Goal: Task Accomplishment & Management: Manage account settings

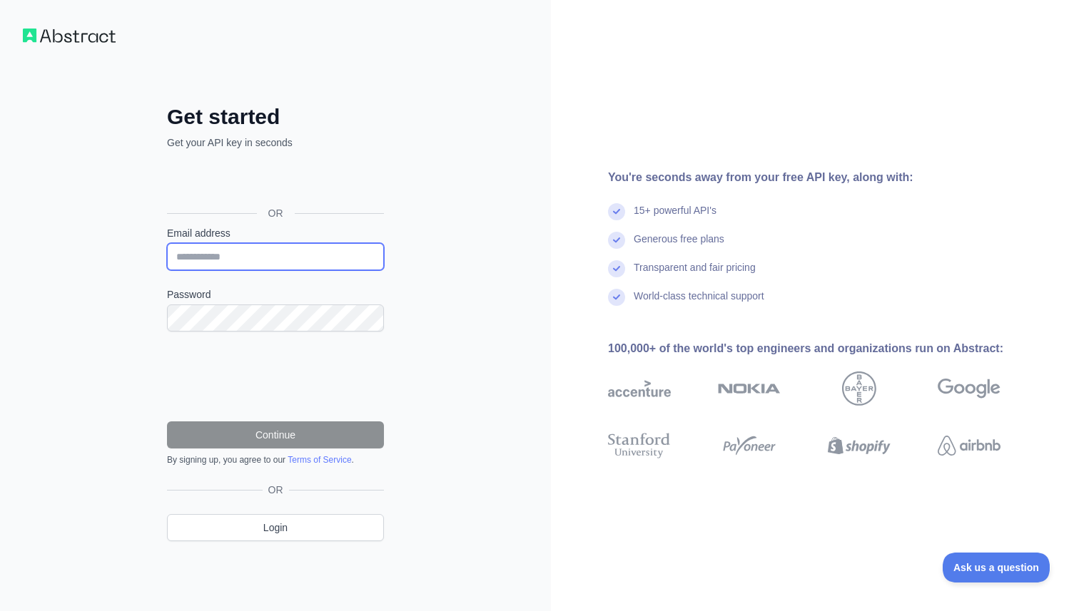
click at [311, 251] on input "Email address" at bounding box center [275, 256] width 217 height 27
type input "*"
click at [285, 508] on div "OR Login" at bounding box center [275, 512] width 217 height 58
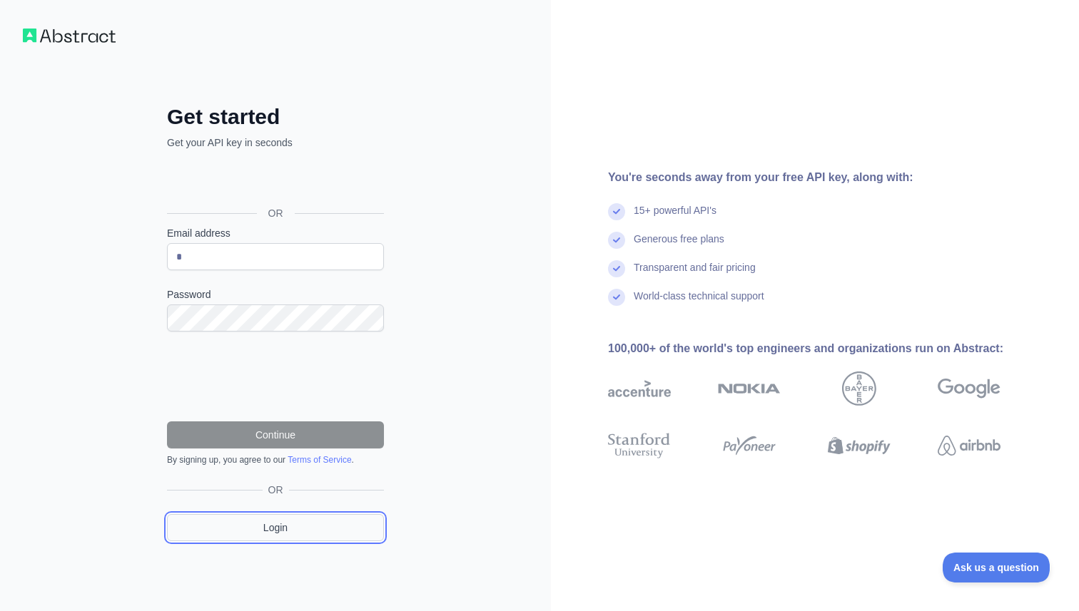
click at [285, 517] on link "Login" at bounding box center [275, 527] width 217 height 27
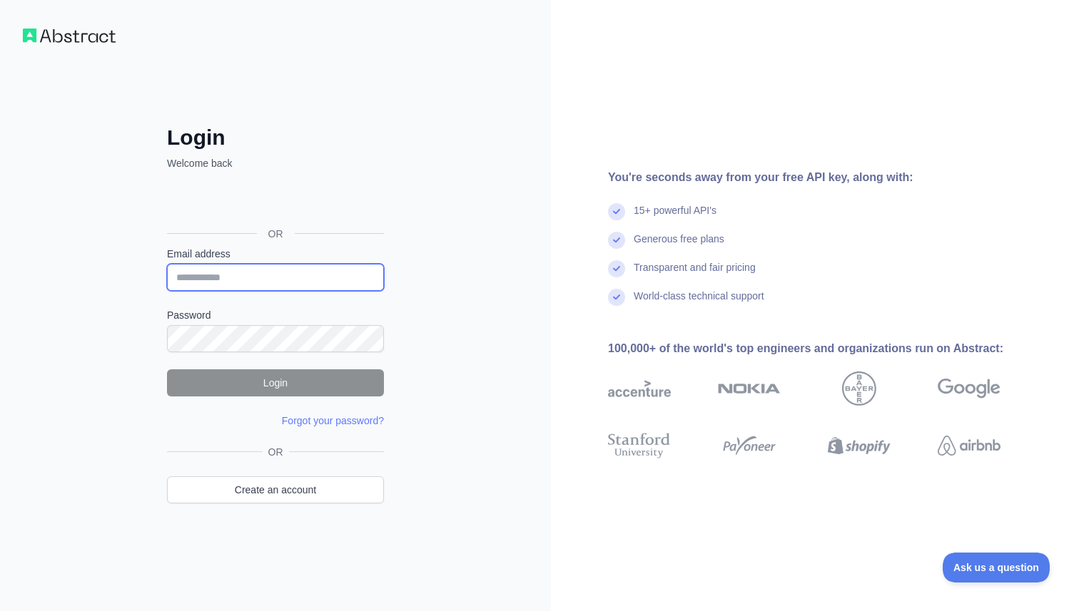
click at [237, 278] on input "Email address" at bounding box center [275, 277] width 217 height 27
type input "**********"
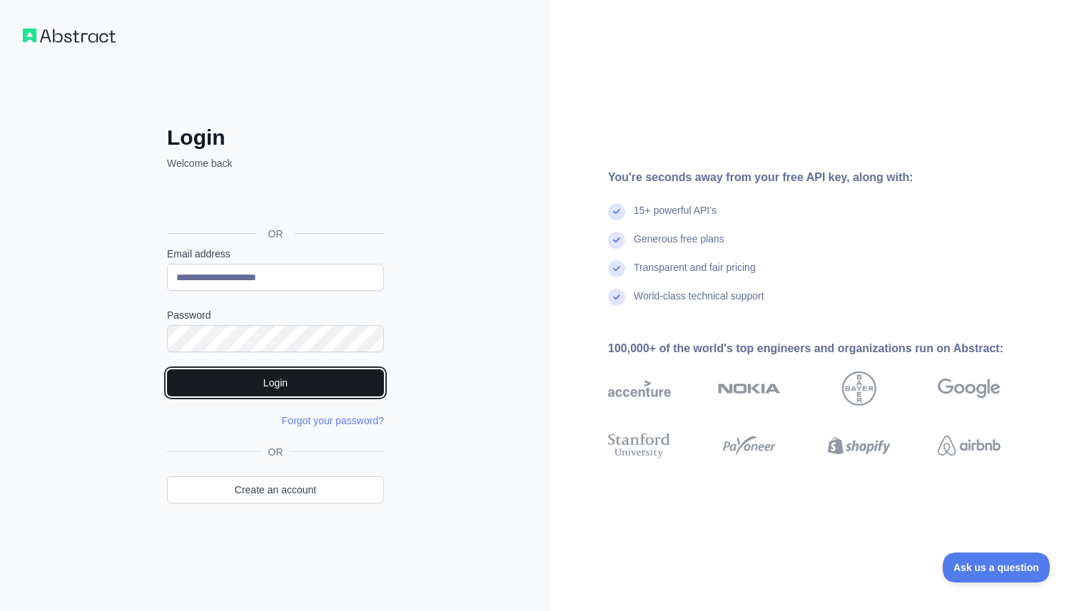
click at [263, 371] on button "Login" at bounding box center [275, 383] width 217 height 27
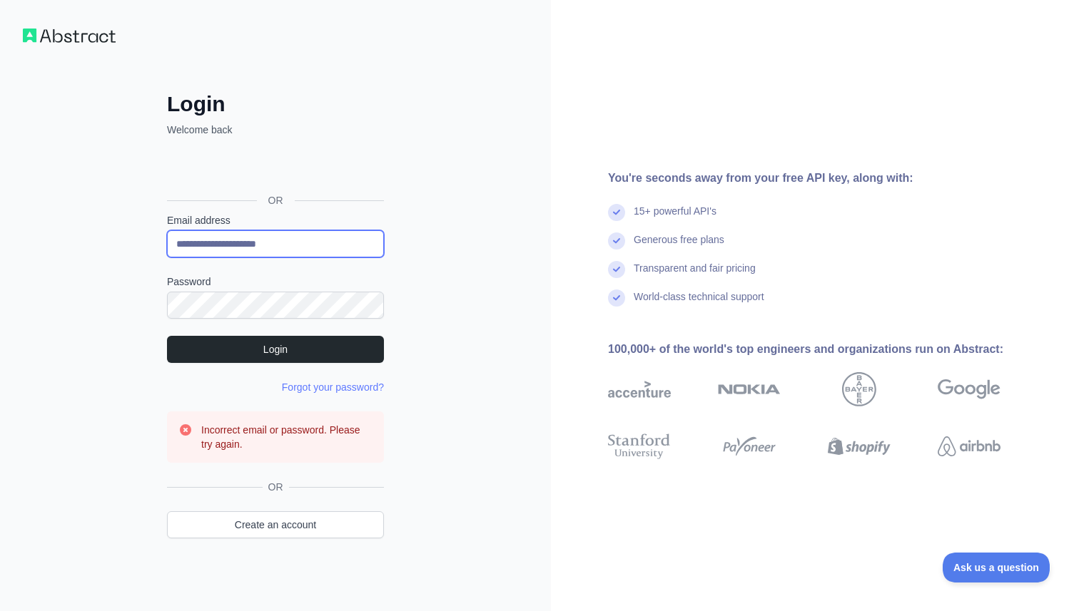
click at [240, 249] on input "**********" at bounding box center [275, 243] width 217 height 27
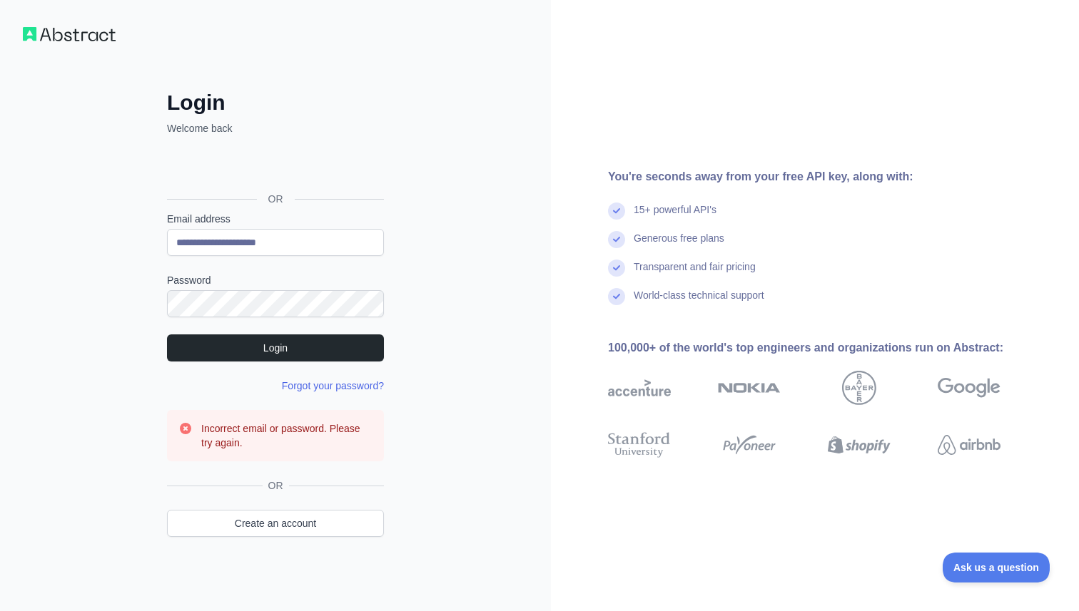
click at [312, 386] on link "Forgot your password?" at bounding box center [333, 385] width 102 height 11
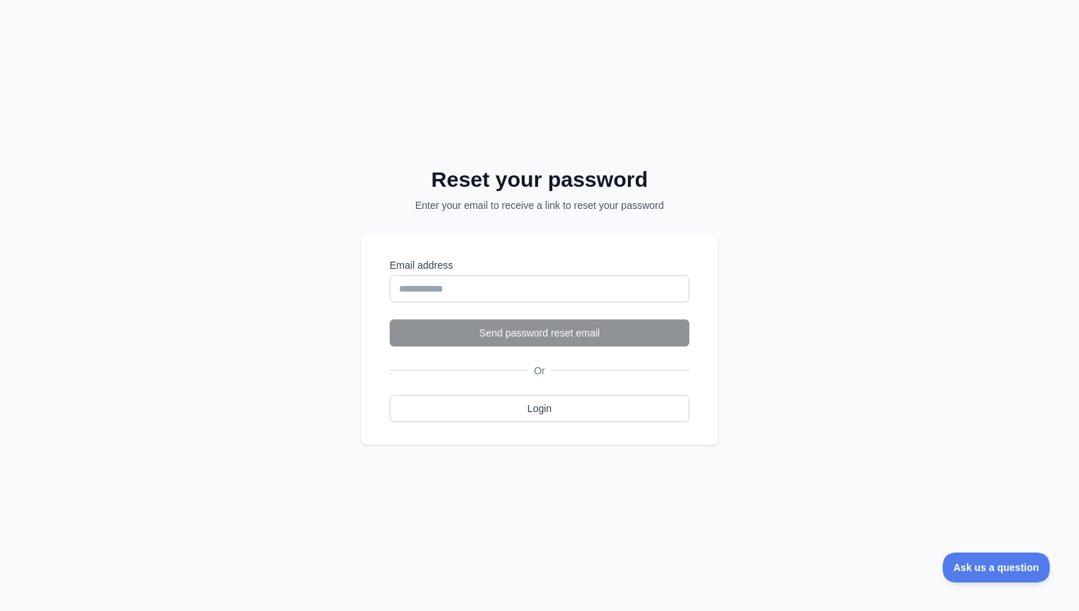
click at [331, 367] on div "Reset your password Enter your email to receive a link to reset your password E…" at bounding box center [539, 305] width 1079 height 611
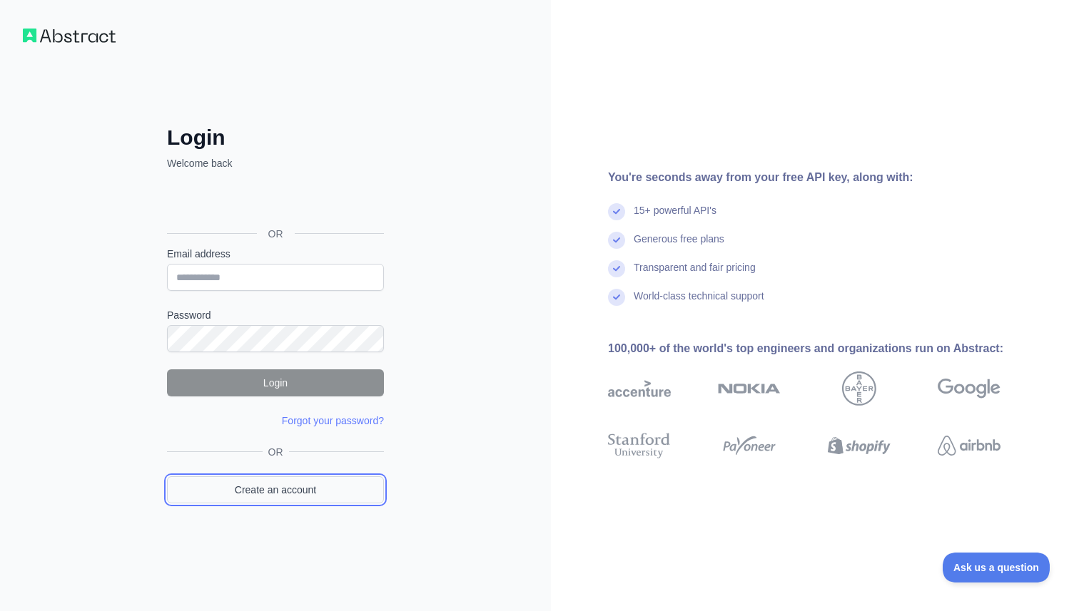
click at [255, 488] on link "Create an account" at bounding box center [275, 490] width 217 height 27
